Goal: Task Accomplishment & Management: Manage account settings

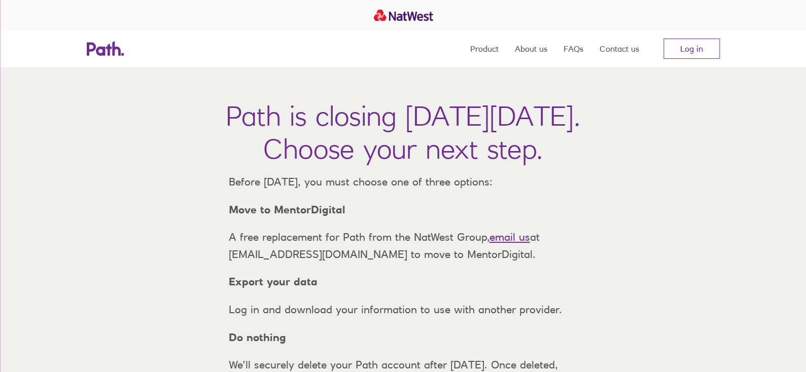
click at [689, 33] on nav "Product About us FAQs Contact us Log in" at bounding box center [594, 48] width 249 height 36
click at [689, 42] on link "Log in" at bounding box center [691, 49] width 56 height 20
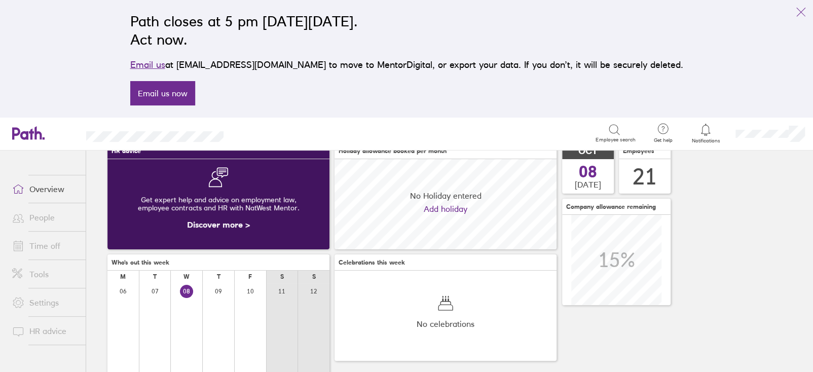
scroll to position [152, 0]
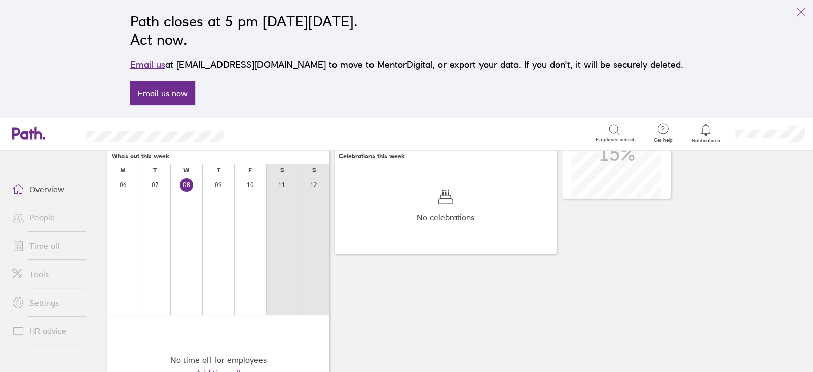
click at [31, 255] on link "Time off" at bounding box center [45, 246] width 82 height 20
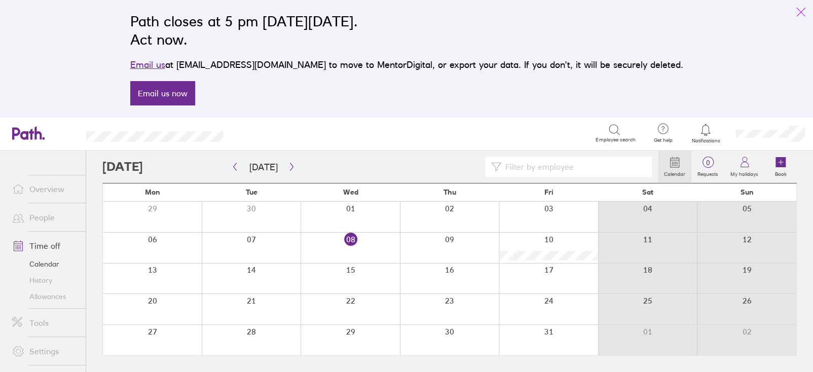
click at [798, 11] on icon "link" at bounding box center [801, 12] width 12 height 12
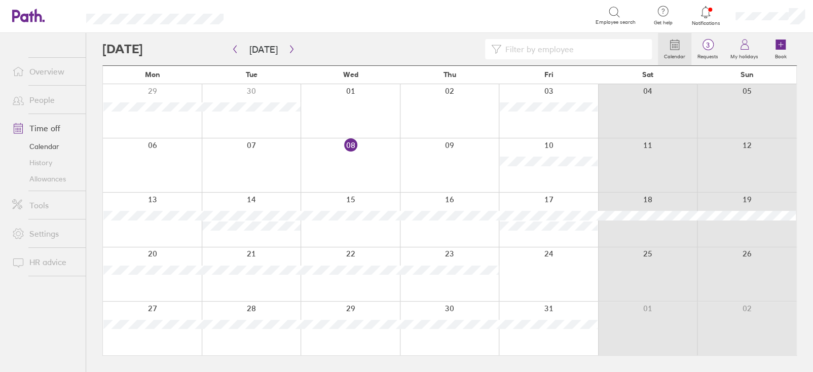
click at [27, 179] on link "Allowances" at bounding box center [45, 179] width 82 height 16
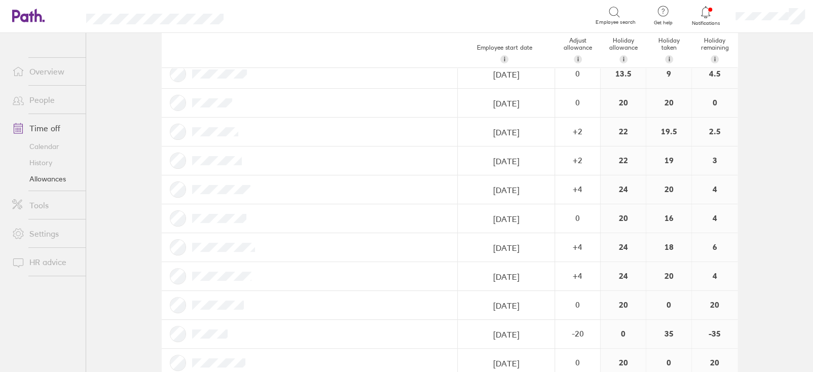
scroll to position [304, 0]
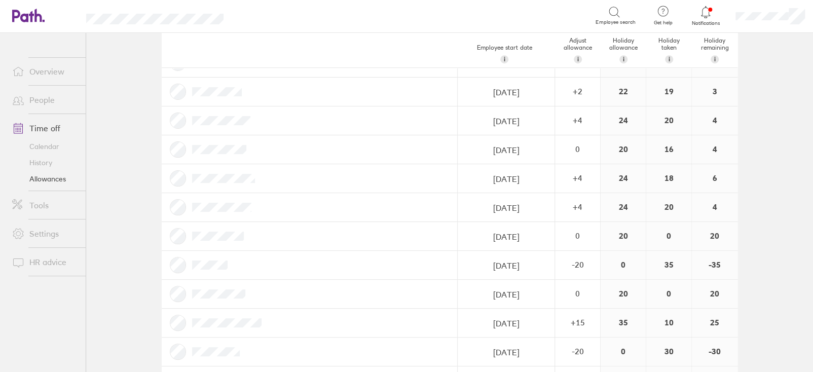
click at [34, 145] on link "Calendar" at bounding box center [45, 146] width 82 height 16
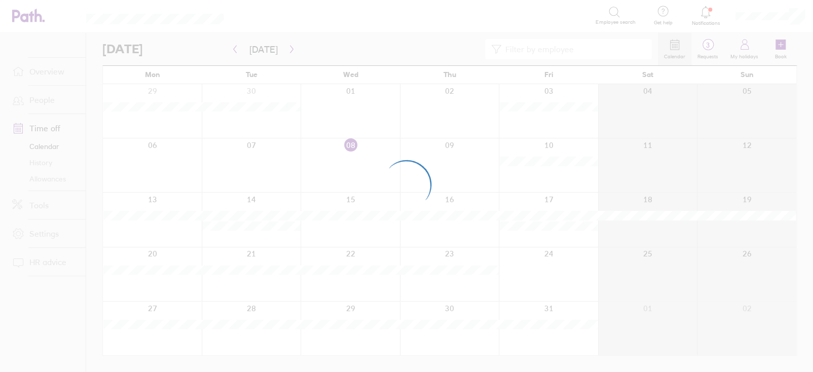
click at [714, 46] on div at bounding box center [406, 186] width 813 height 372
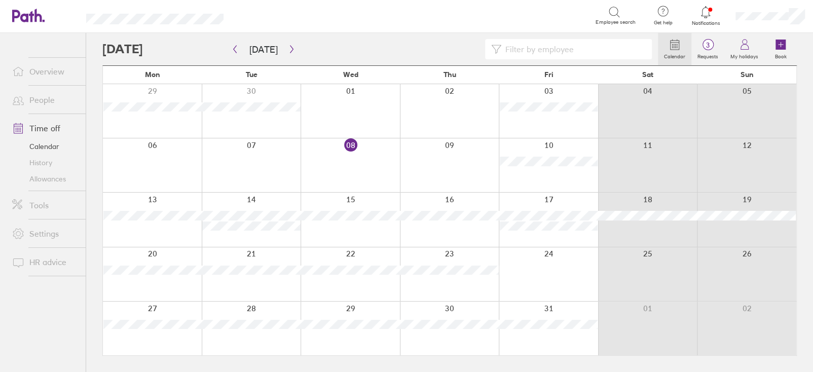
click at [711, 47] on span "3" at bounding box center [707, 45] width 33 height 8
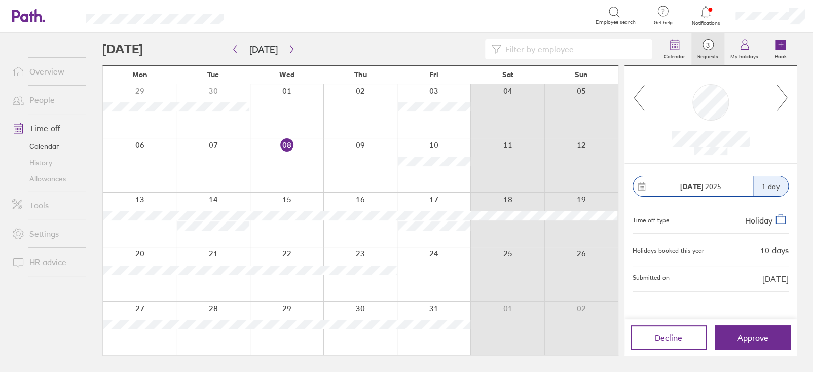
click at [784, 98] on icon at bounding box center [782, 97] width 13 height 27
click at [643, 102] on icon at bounding box center [639, 97] width 13 height 27
click at [753, 337] on span "Approve" at bounding box center [753, 337] width 31 height 9
click at [285, 49] on button "button" at bounding box center [291, 49] width 13 height 17
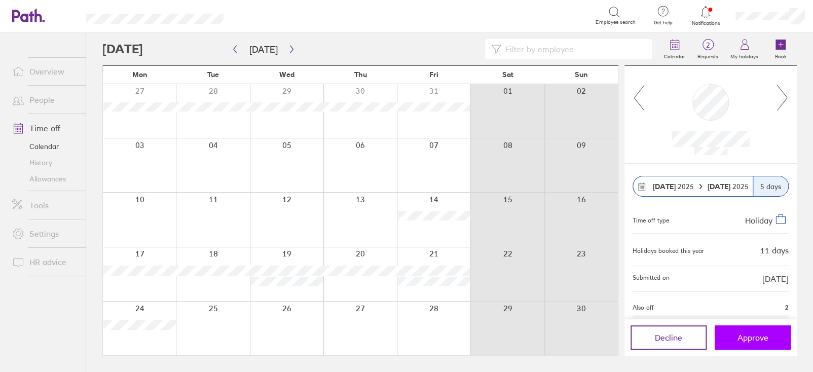
click at [761, 339] on span "Approve" at bounding box center [753, 337] width 31 height 9
click at [748, 339] on span "Approve" at bounding box center [753, 337] width 31 height 9
